Goal: Transaction & Acquisition: Purchase product/service

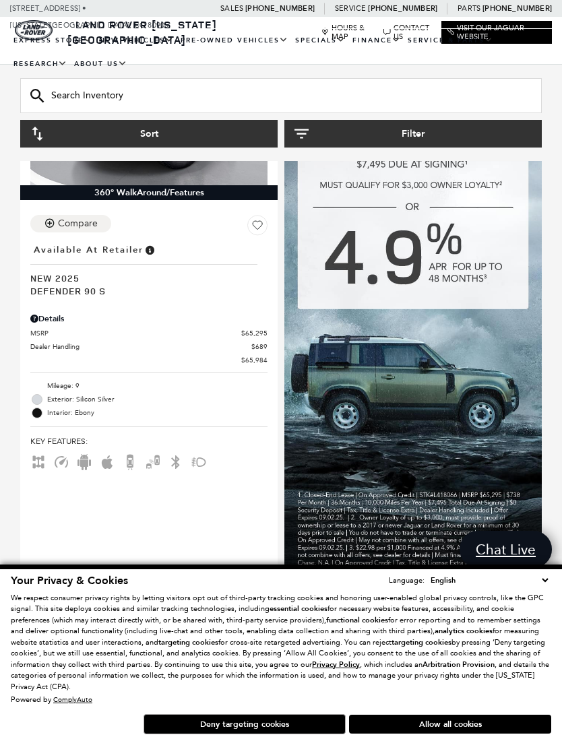
scroll to position [330, 0]
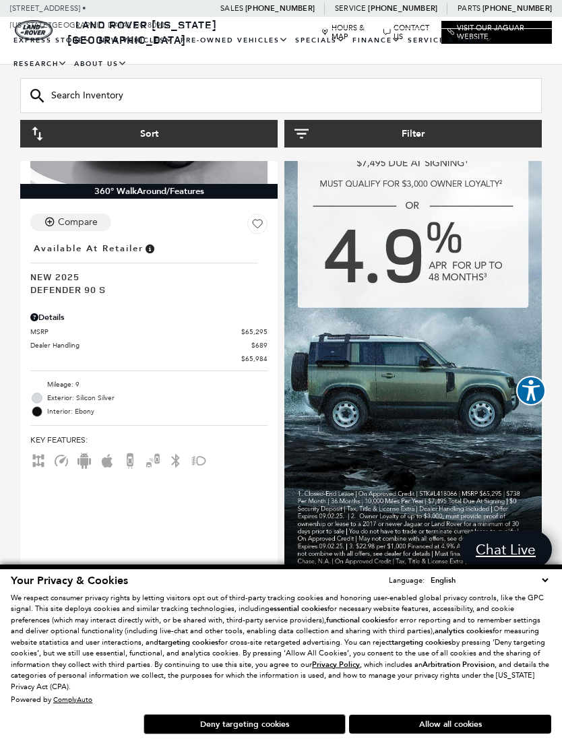
click at [431, 381] on img at bounding box center [412, 290] width 257 height 588
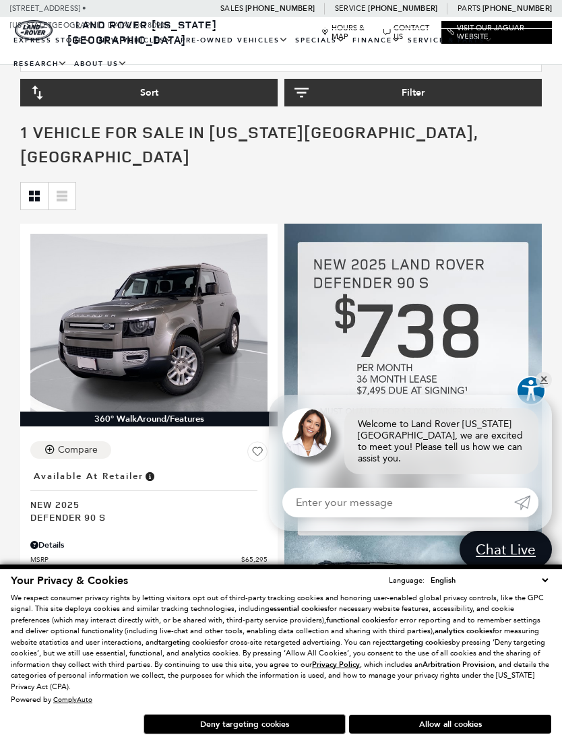
scroll to position [0, 0]
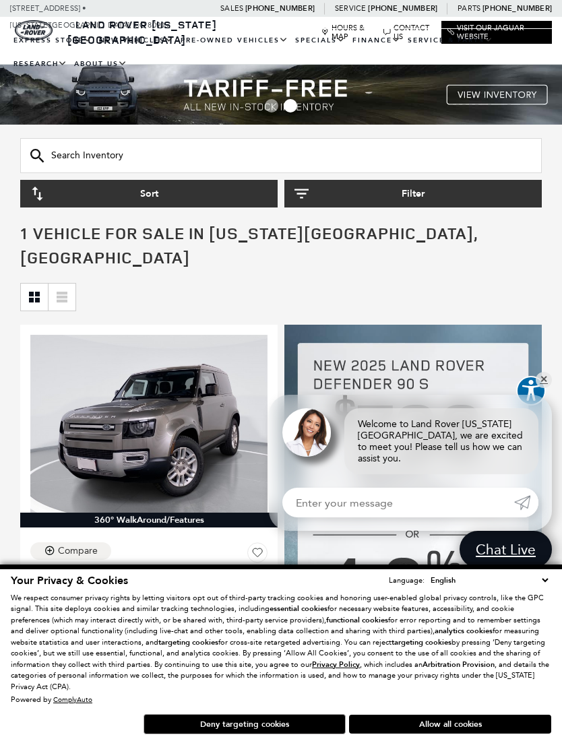
click at [0, 0] on link "View All Pre-Owned Vehicles" at bounding box center [0, 0] width 0 height 0
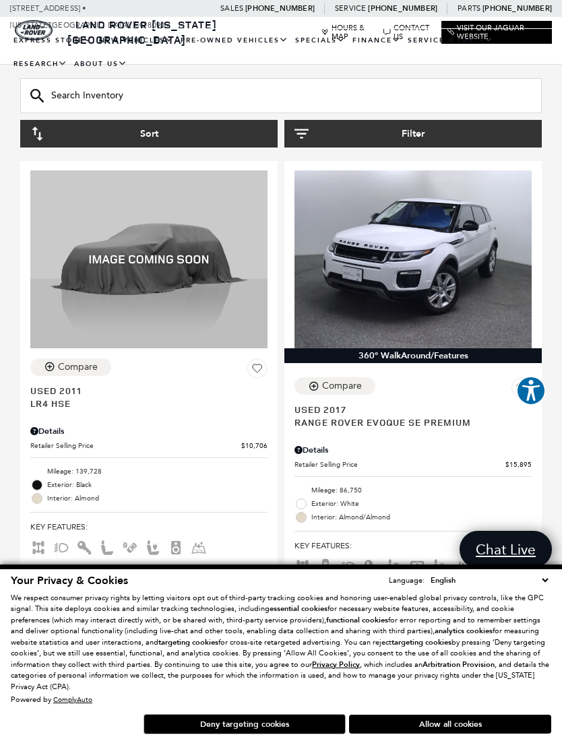
scroll to position [204, 0]
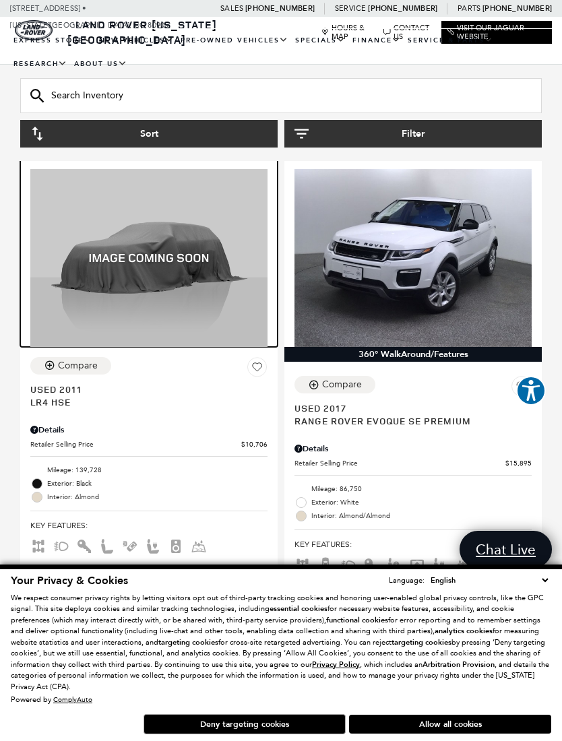
click at [163, 272] on img at bounding box center [148, 258] width 237 height 178
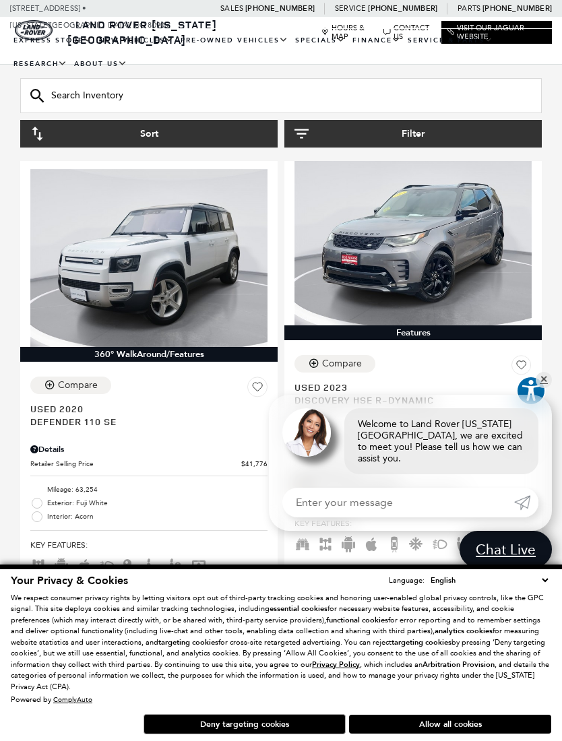
scroll to position [1177, 0]
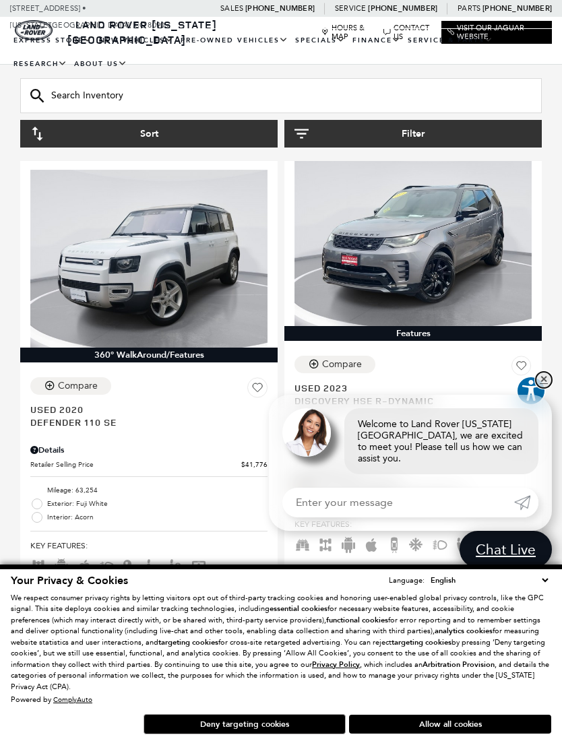
click at [550, 388] on link "✕" at bounding box center [544, 380] width 16 height 16
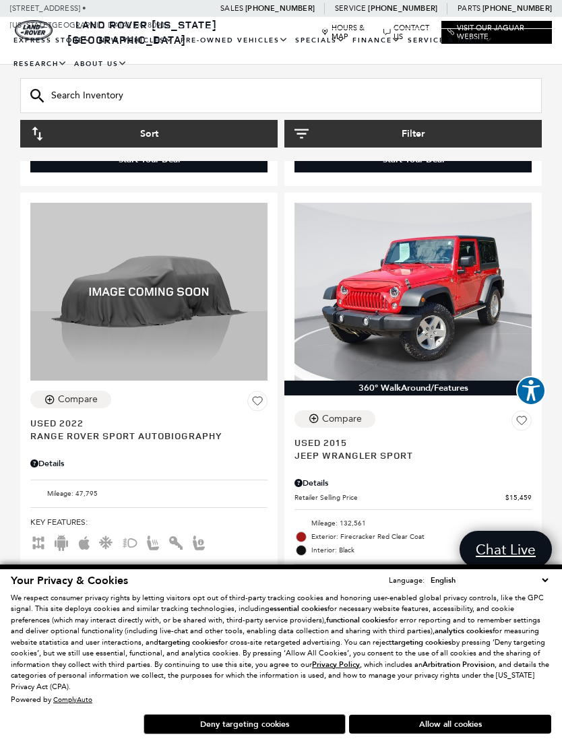
scroll to position [3132, 0]
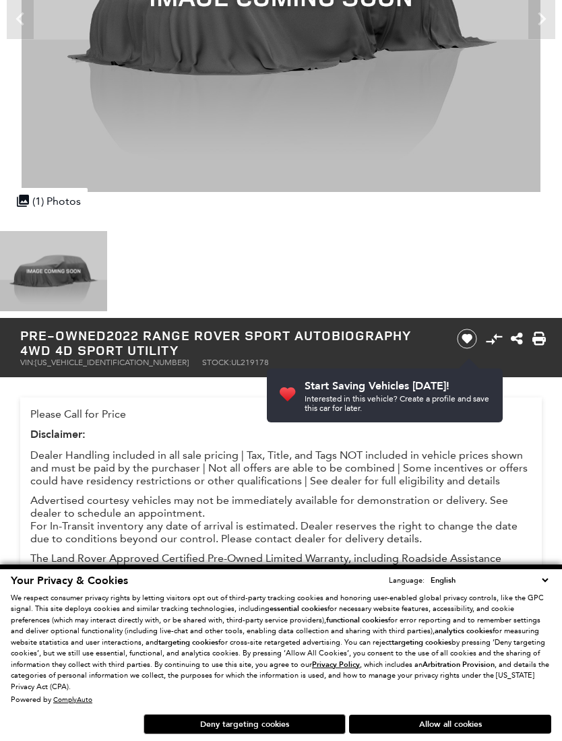
scroll to position [268, 0]
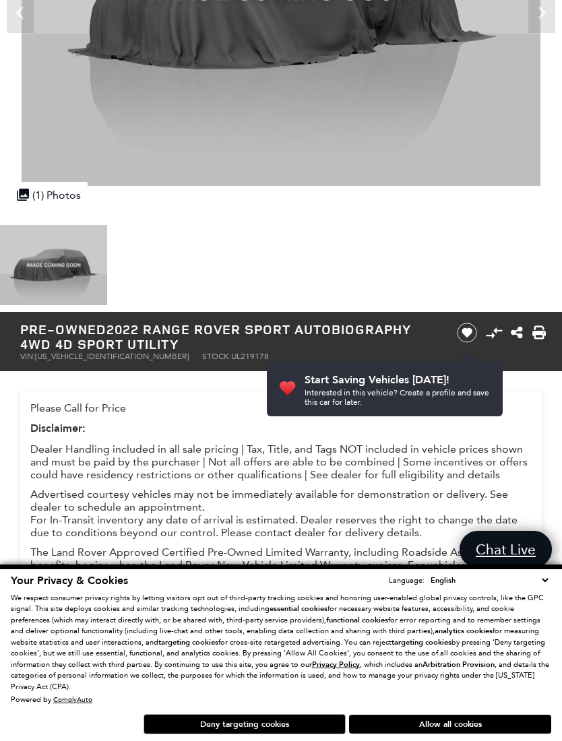
click at [279, 706] on button "Deny targeting cookies" at bounding box center [245, 724] width 202 height 20
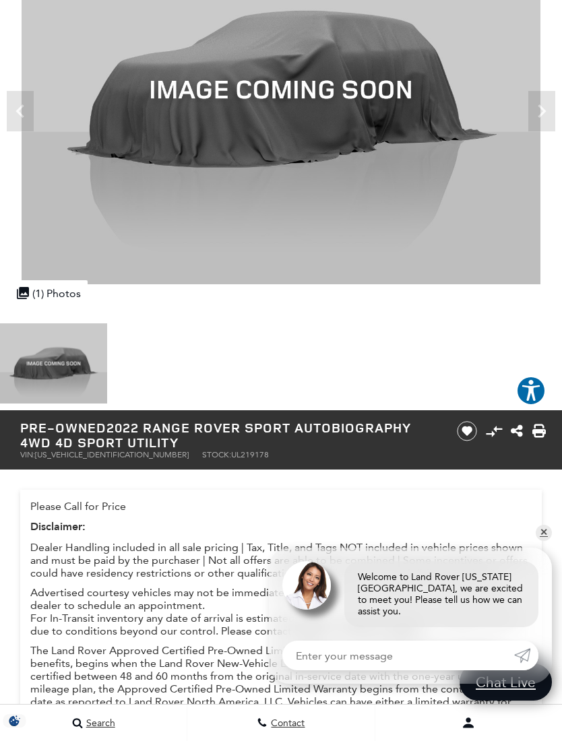
scroll to position [123, 0]
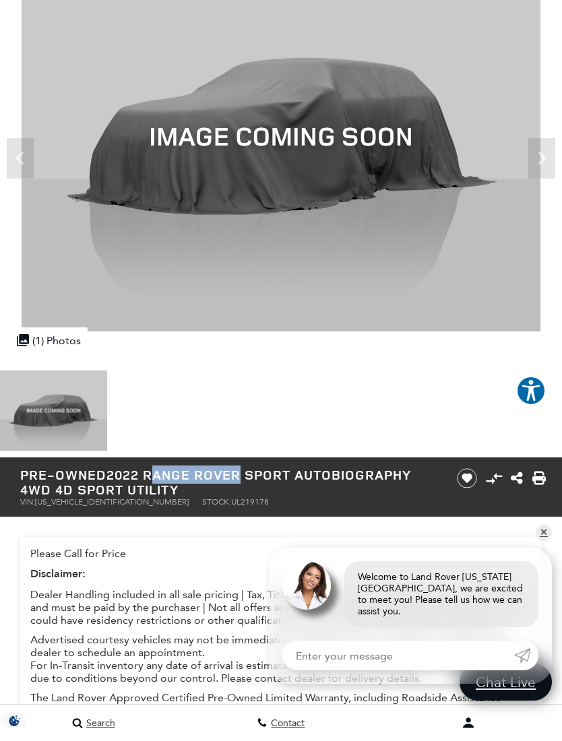
click at [122, 472] on h1 "Pre-Owned 2022 Range Rover Sport Autobiography 4WD 4D Sport Utility" at bounding box center [229, 483] width 419 height 30
copy h1 "2022 Range Rover Sport Autobiography"
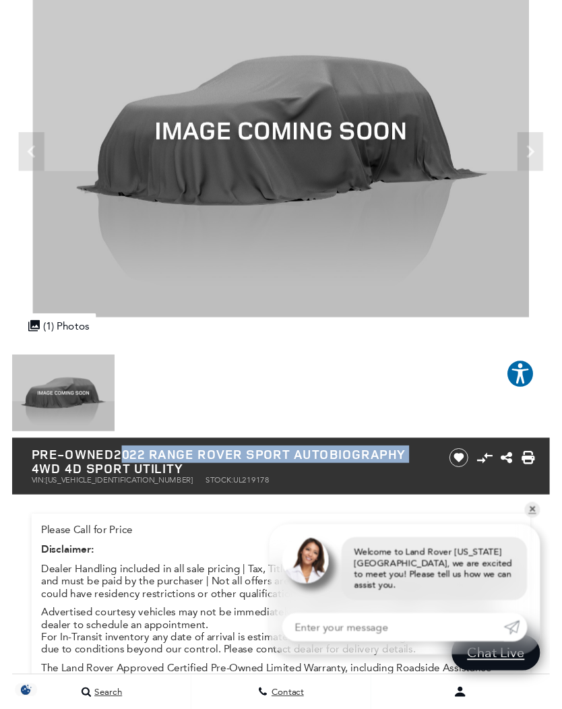
scroll to position [139, 0]
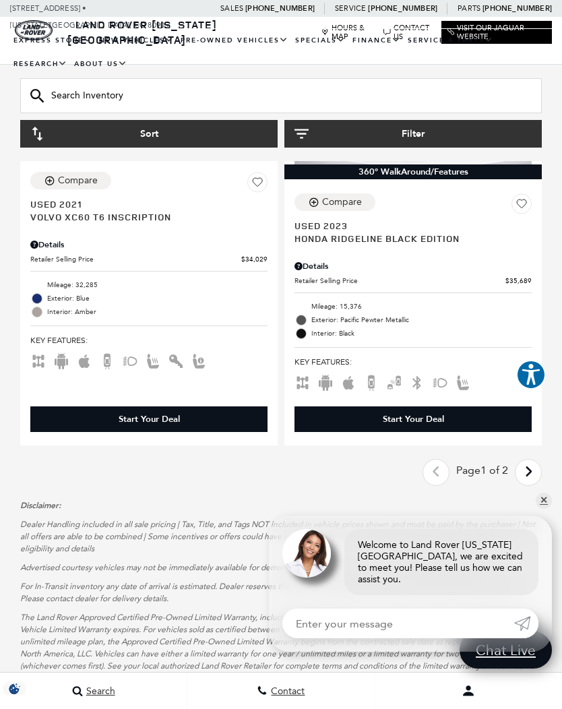
scroll to position [4843, 0]
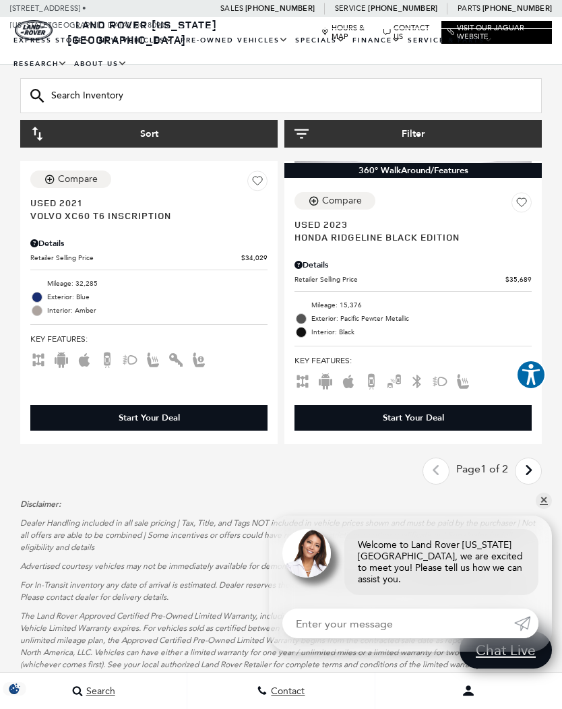
click at [534, 464] on link "Next - Page" at bounding box center [528, 472] width 29 height 24
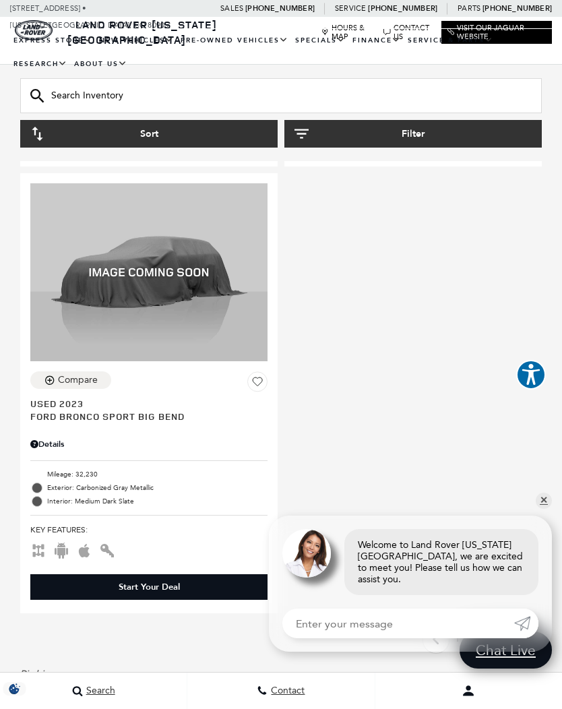
scroll to position [2624, 0]
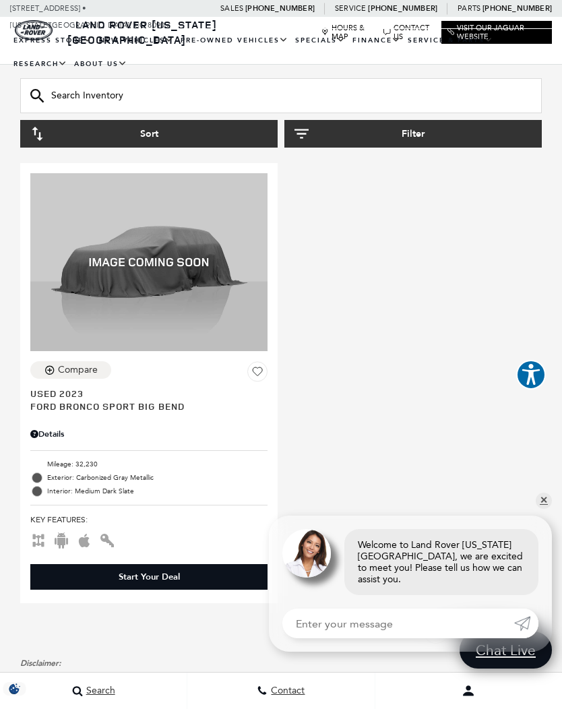
click at [42, 400] on span "Ford Bronco Sport Big Bend" at bounding box center [143, 406] width 227 height 13
